Goal: Task Accomplishment & Management: Manage account settings

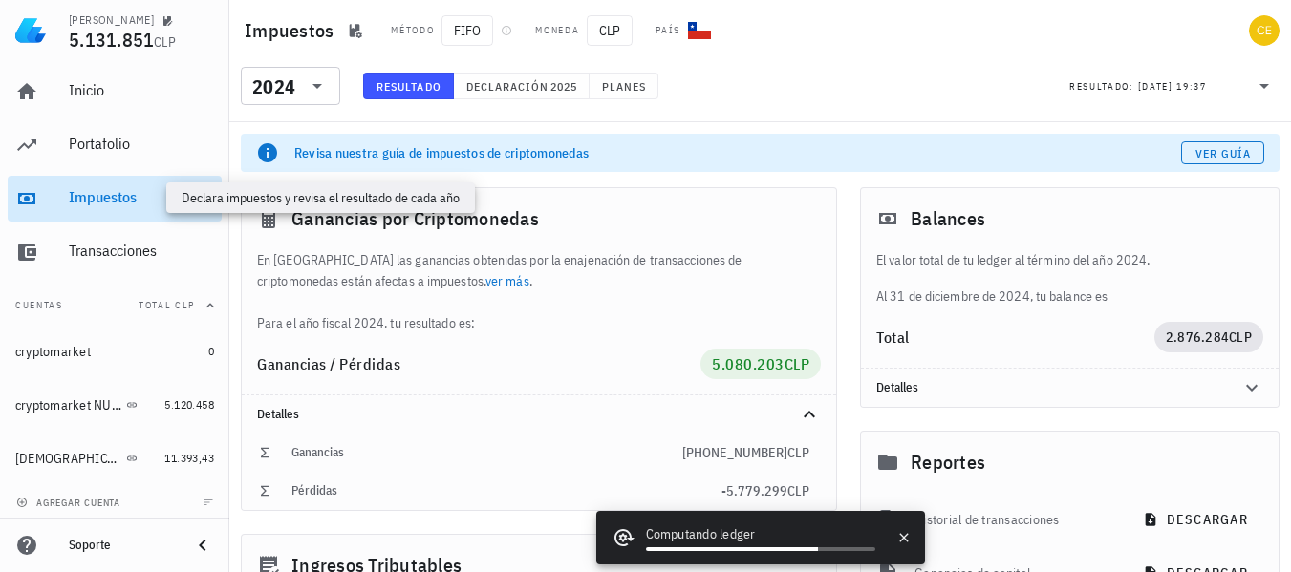
click at [110, 206] on div "Impuestos" at bounding box center [141, 197] width 145 height 18
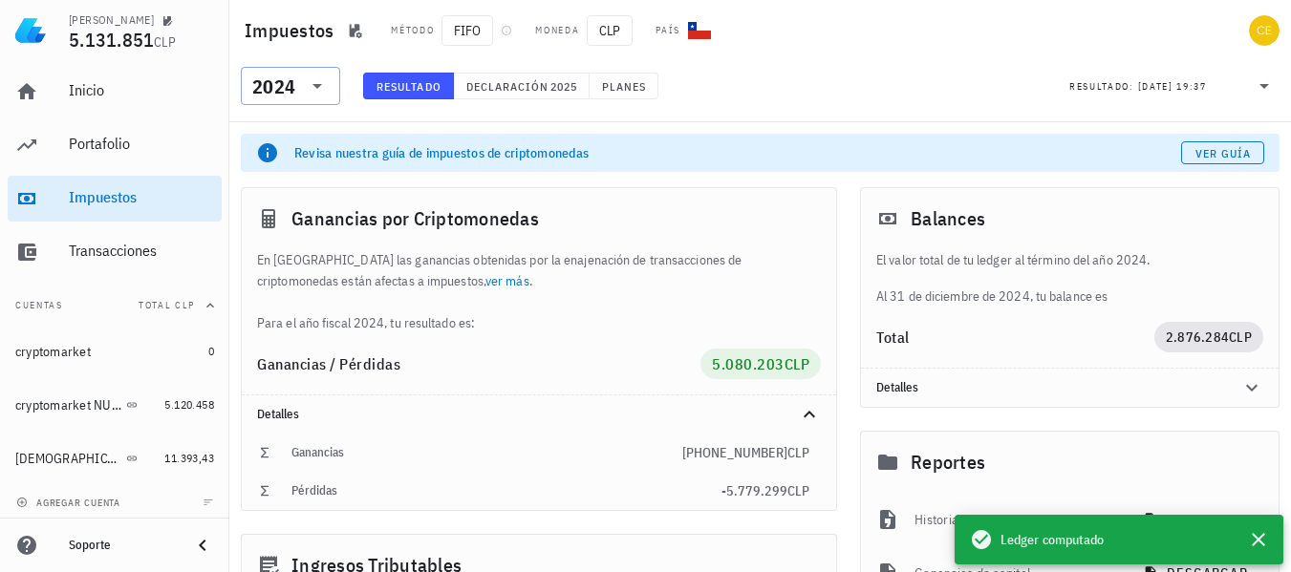
click at [312, 87] on icon at bounding box center [317, 86] width 23 height 23
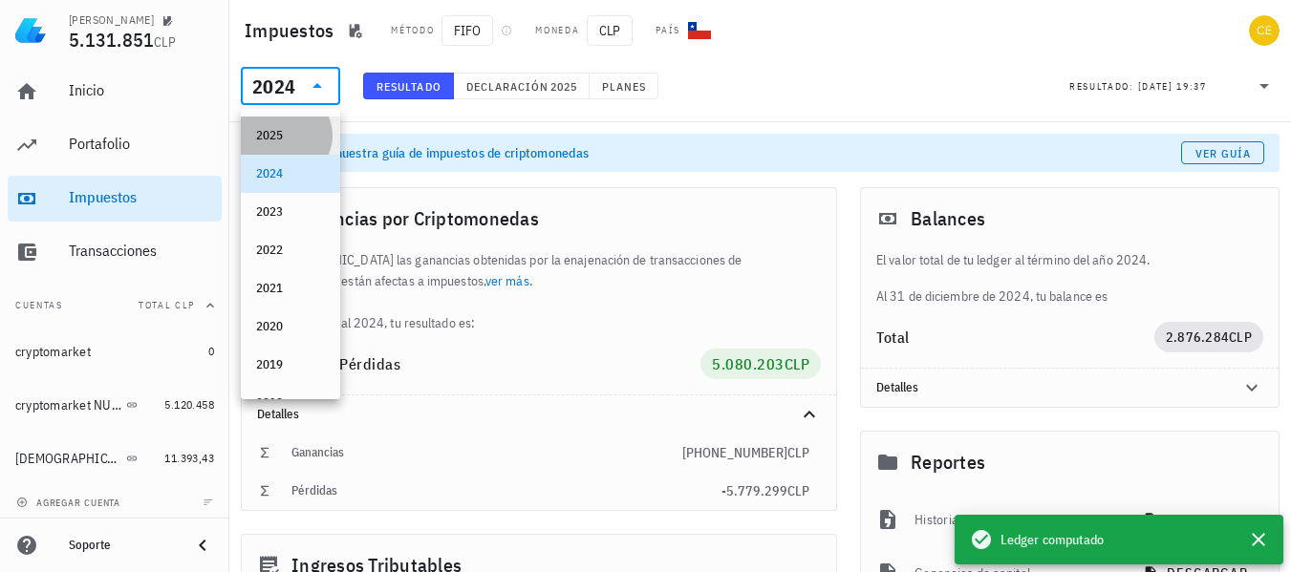
click at [296, 133] on div "2025" at bounding box center [290, 135] width 69 height 15
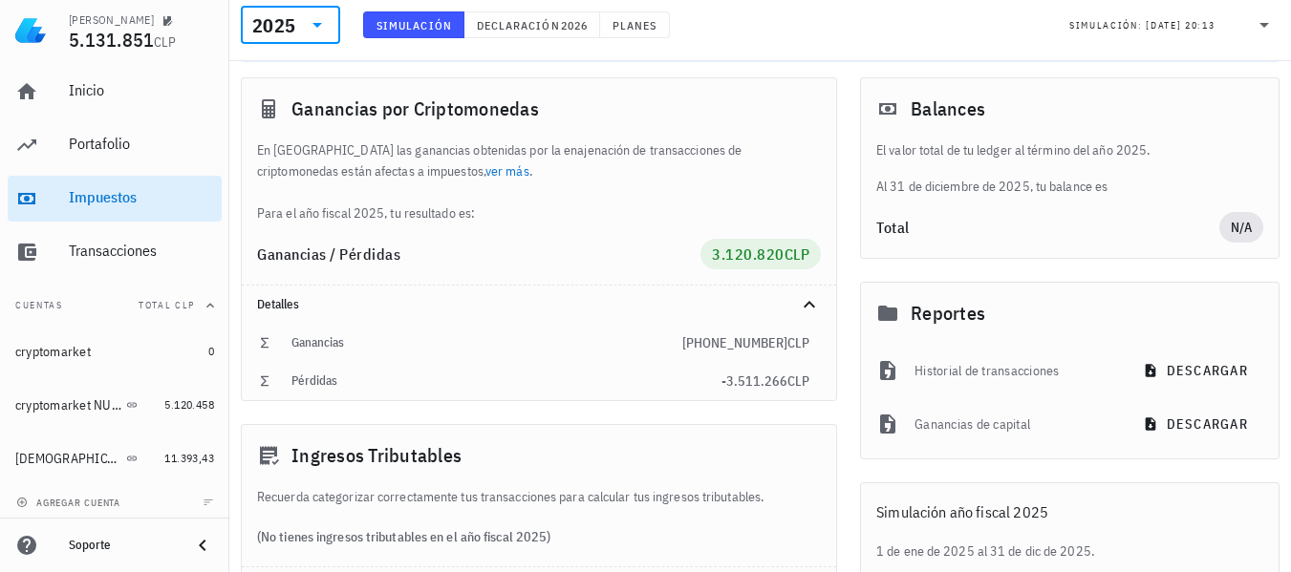
scroll to position [176, 0]
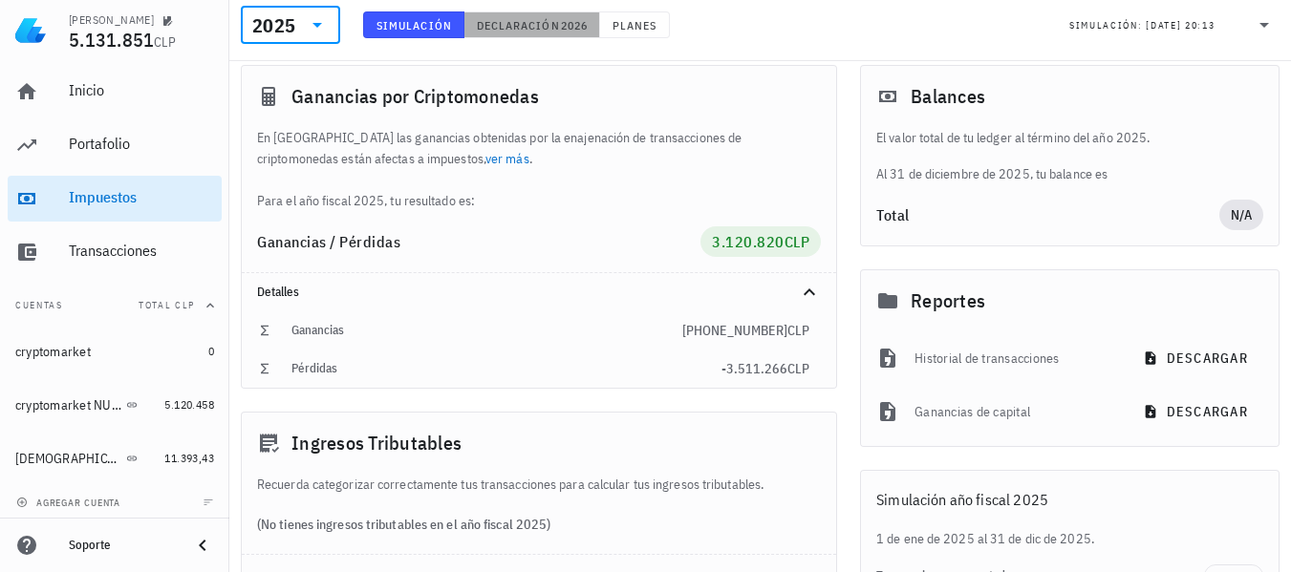
click at [533, 19] on span "Declaración" at bounding box center [518, 25] width 84 height 14
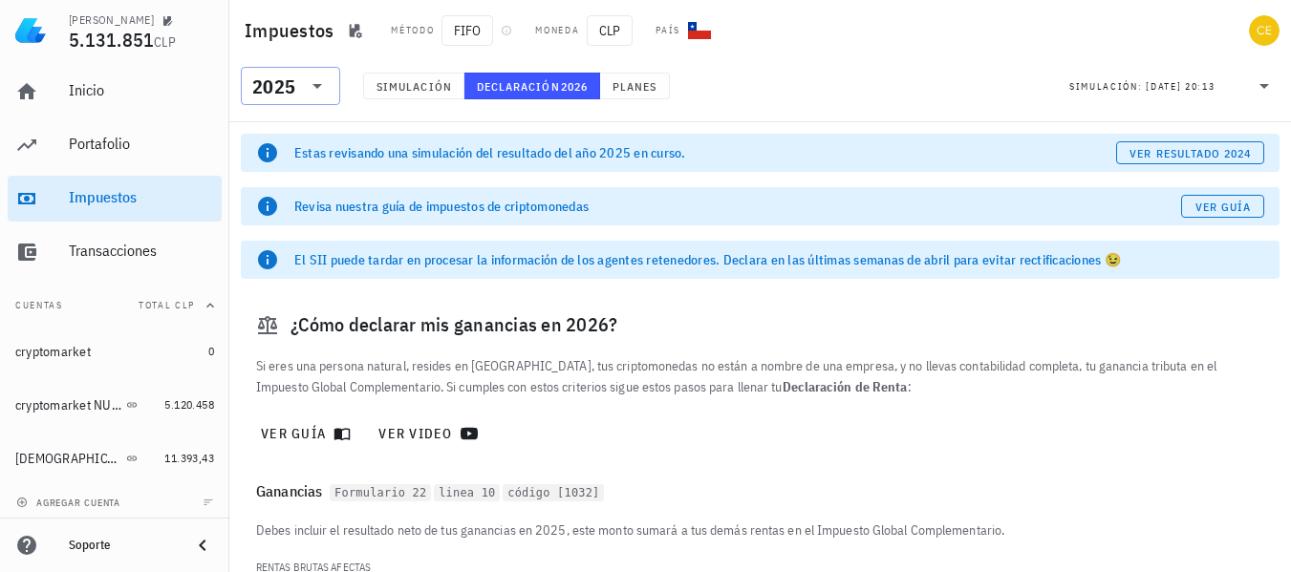
click at [306, 74] on div "2025" at bounding box center [290, 86] width 76 height 38
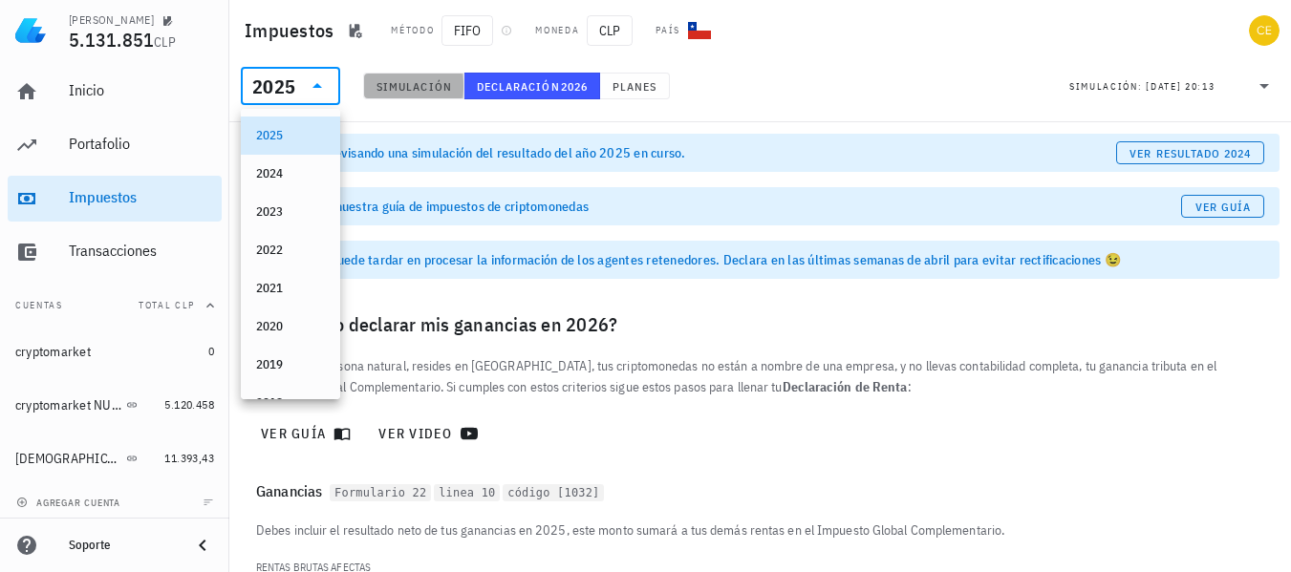
click at [368, 82] on button "Simulación" at bounding box center [413, 86] width 101 height 27
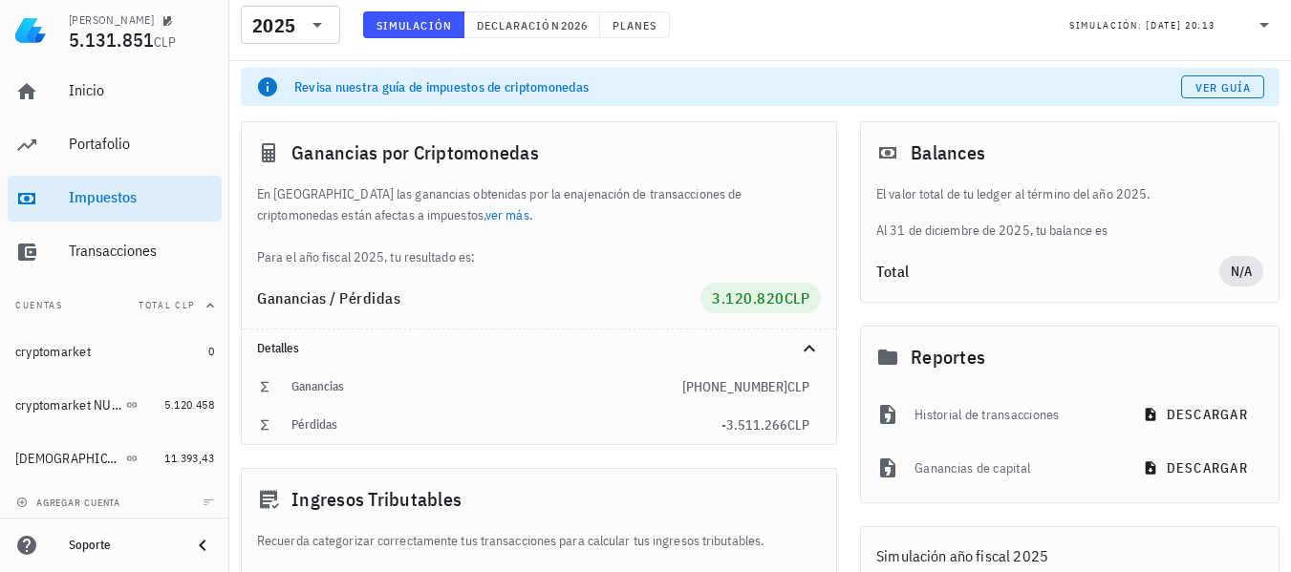
scroll to position [135, 0]
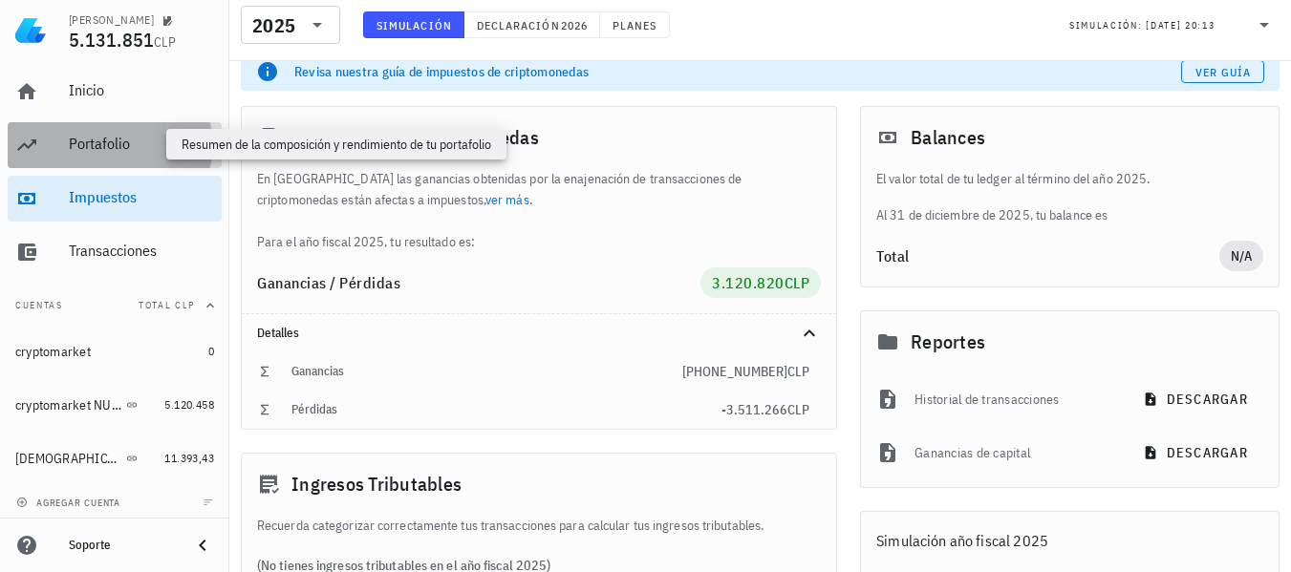
click at [119, 140] on div "Portafolio" at bounding box center [141, 144] width 145 height 18
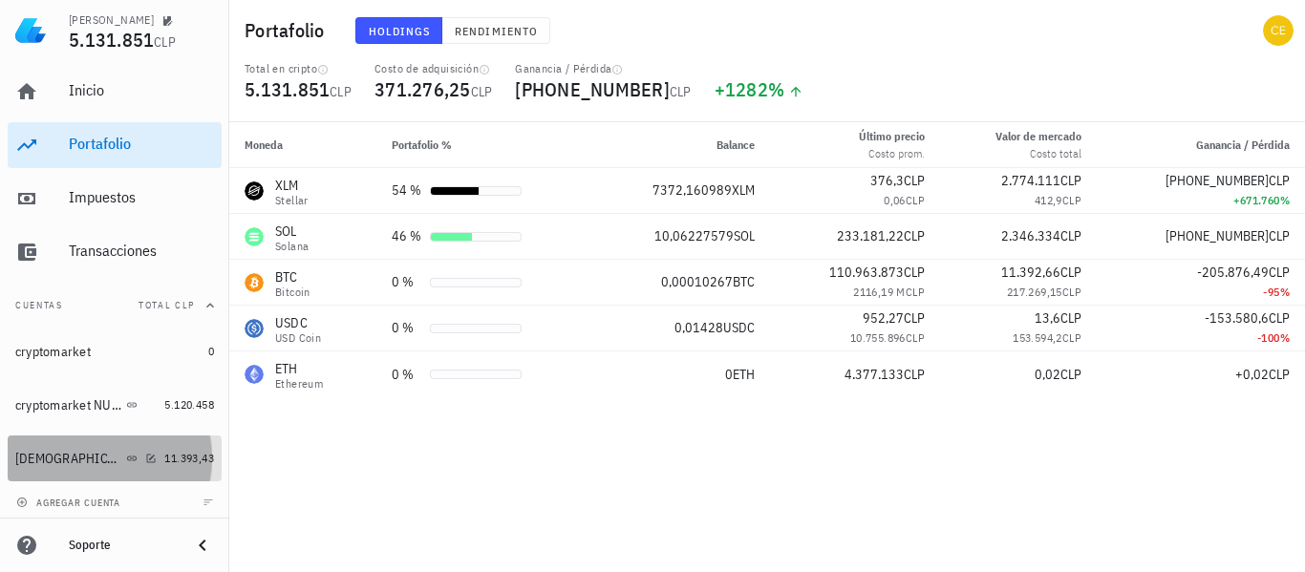
click at [53, 464] on div "[DEMOGRAPHIC_DATA] 1" at bounding box center [68, 459] width 107 height 16
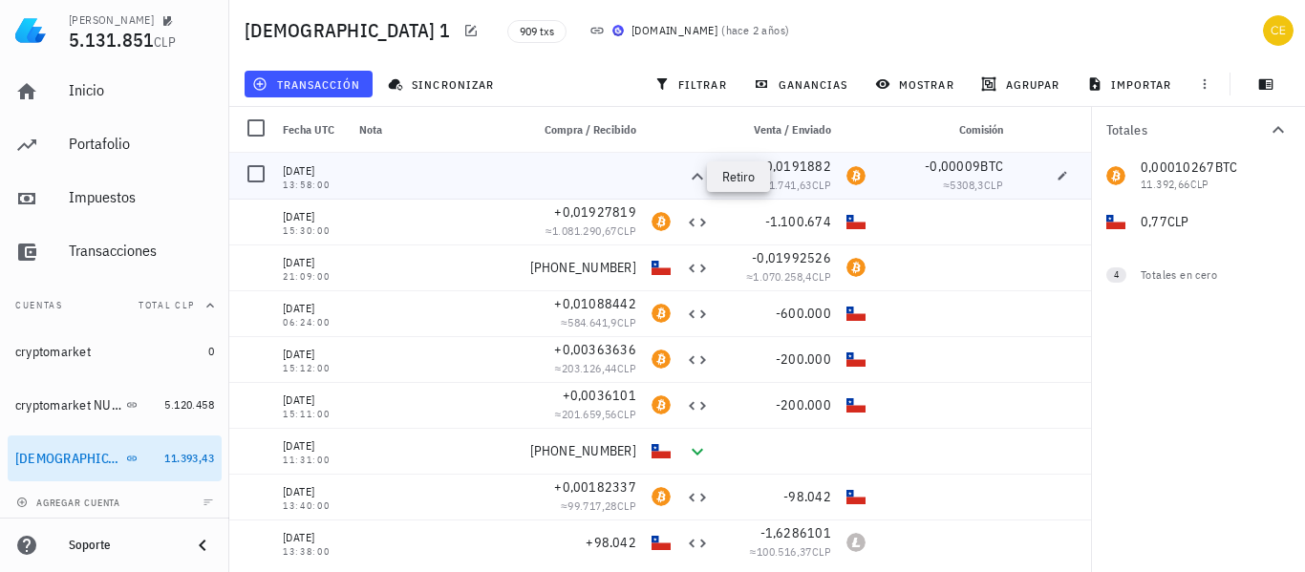
click at [686, 171] on icon at bounding box center [697, 176] width 23 height 23
click at [1049, 169] on button "button" at bounding box center [1062, 175] width 27 height 27
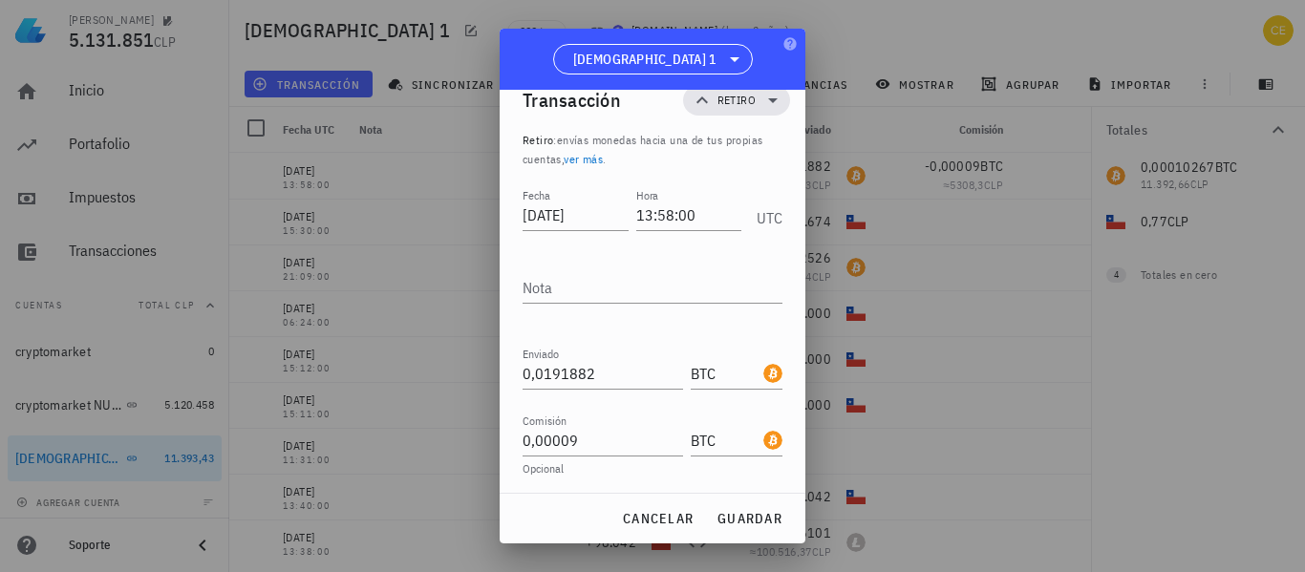
scroll to position [31, 0]
click at [721, 520] on span "guardar" at bounding box center [750, 518] width 66 height 17
